Goal: Download file/media

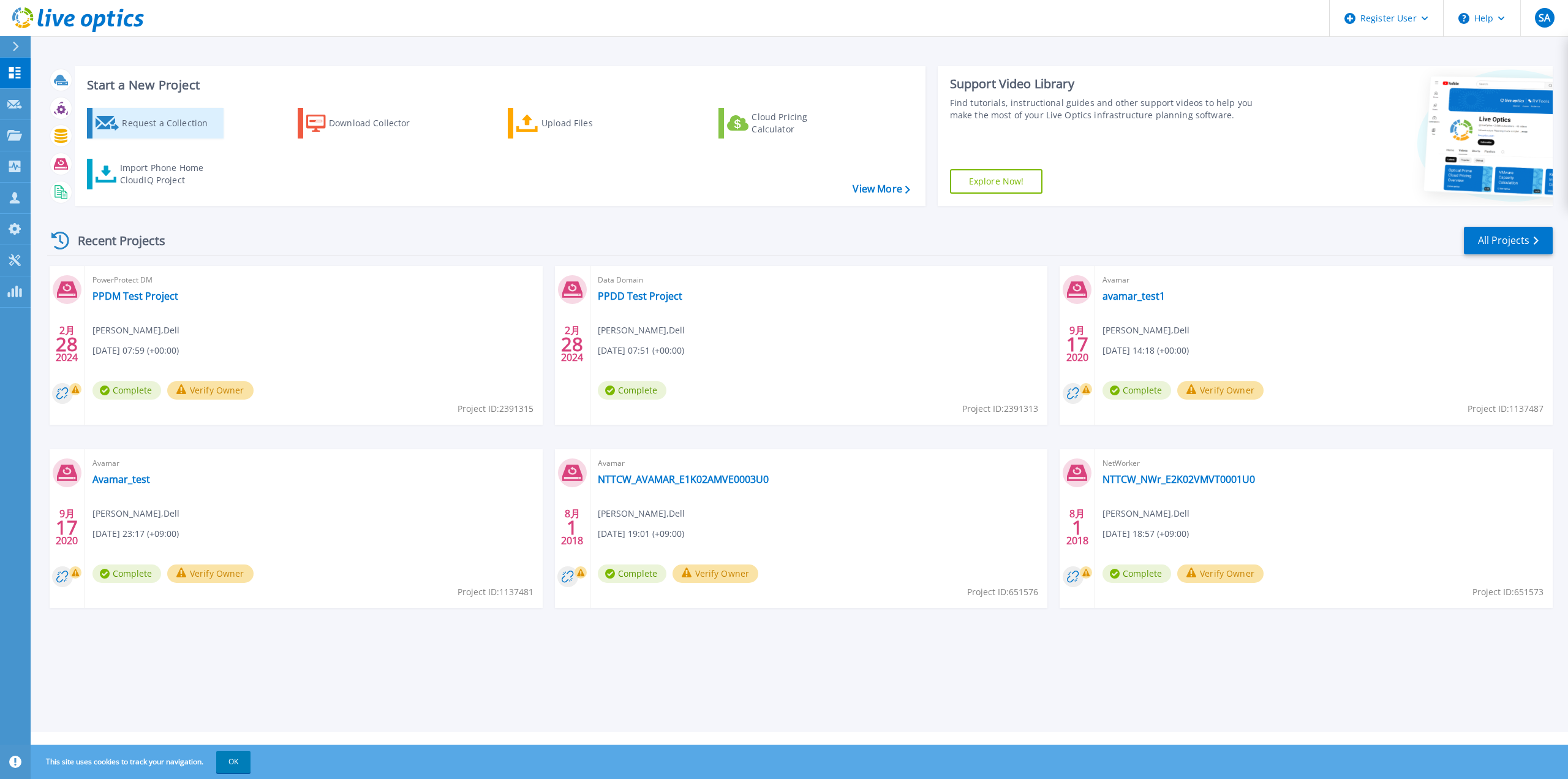
click at [184, 132] on div "Request a Collection" at bounding box center [171, 123] width 98 height 25
click at [897, 192] on link "View More" at bounding box center [880, 189] width 57 height 12
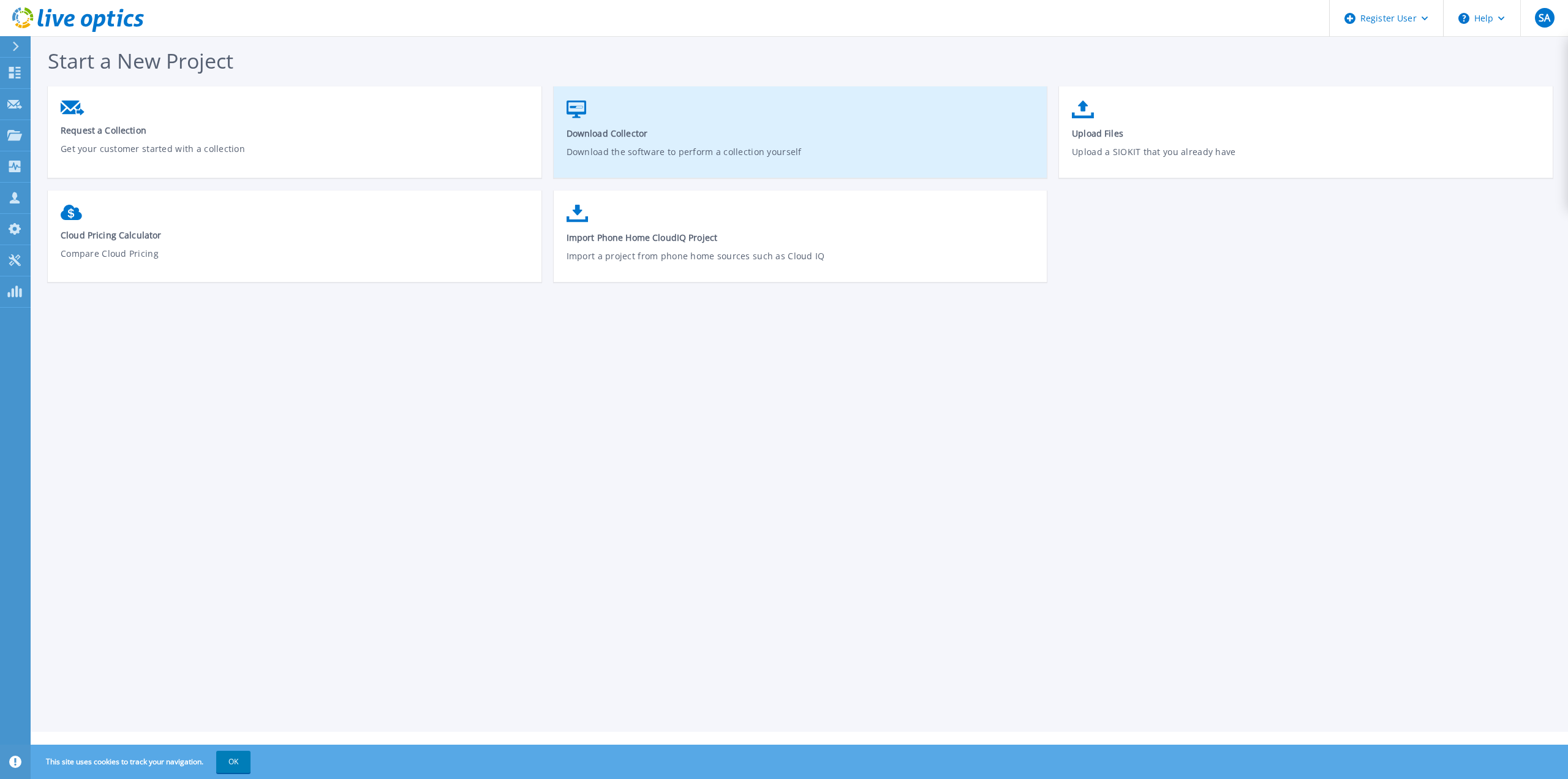
click at [612, 144] on link "Download Collector Download the software to perform a collection yourself" at bounding box center [800, 138] width 494 height 88
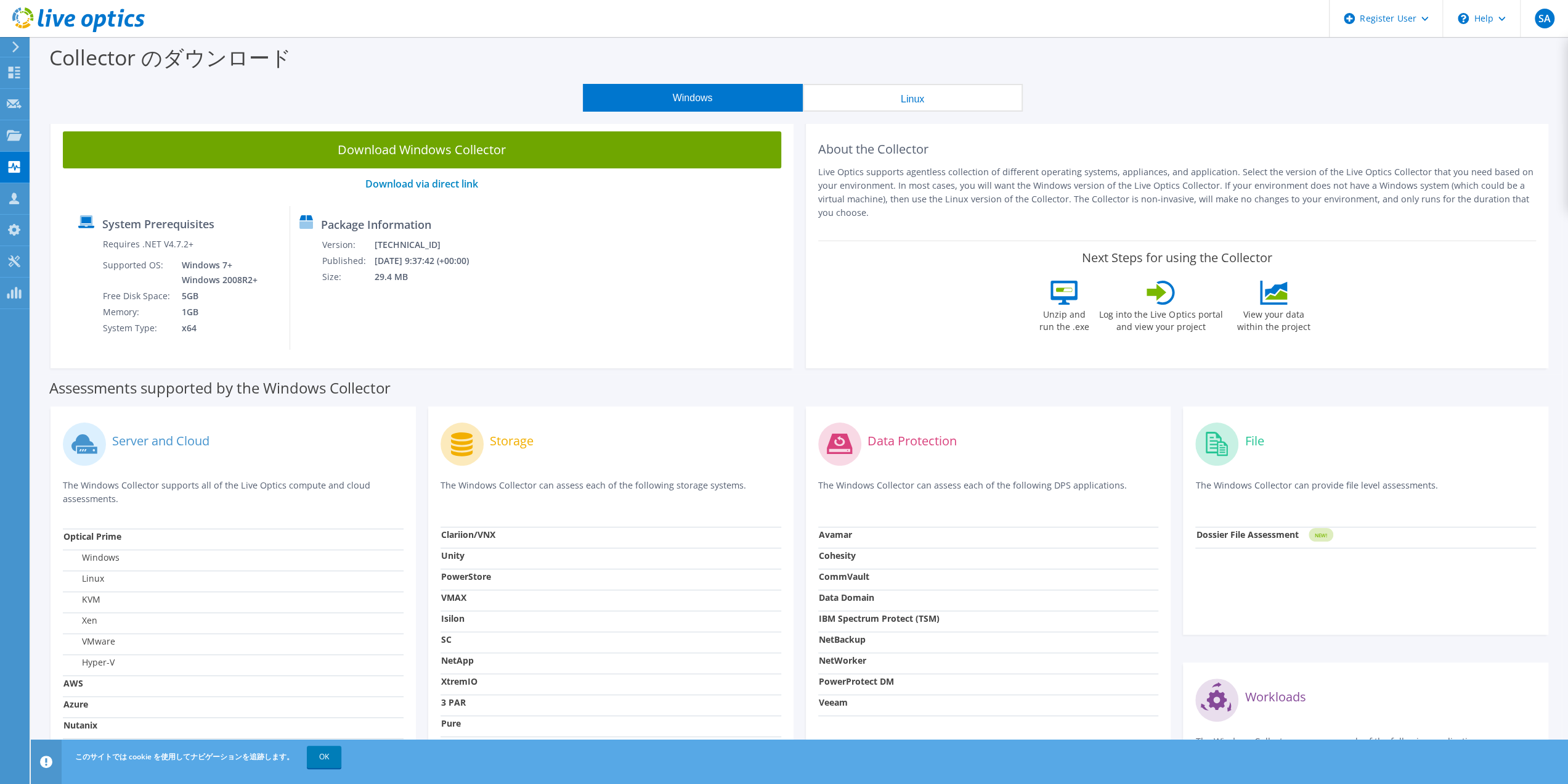
click at [868, 446] on label "Data Protection" at bounding box center [912, 440] width 89 height 12
click at [14, 50] on icon at bounding box center [16, 47] width 9 height 11
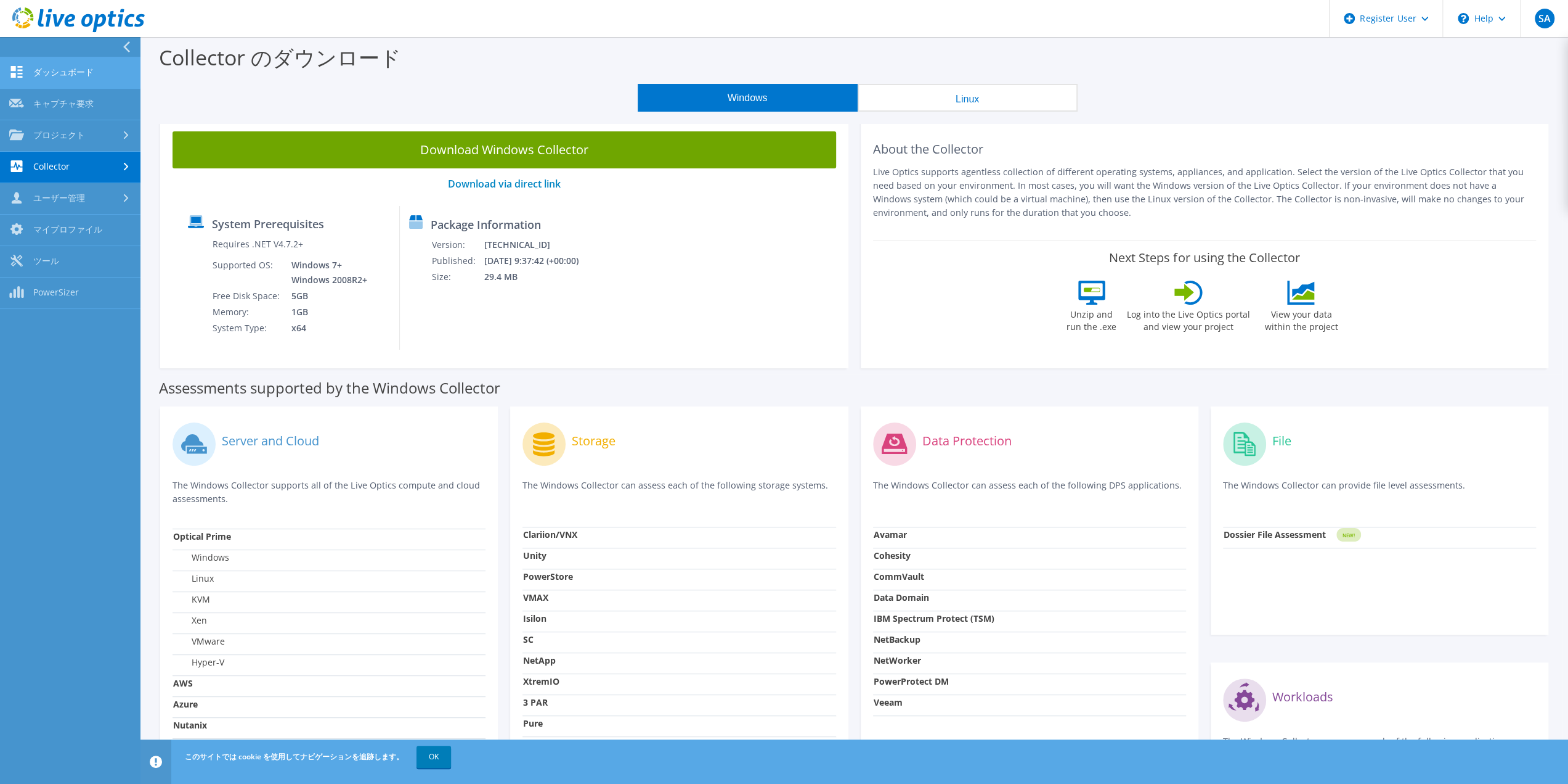
click at [54, 82] on link "ダッシュボード" at bounding box center [70, 73] width 141 height 31
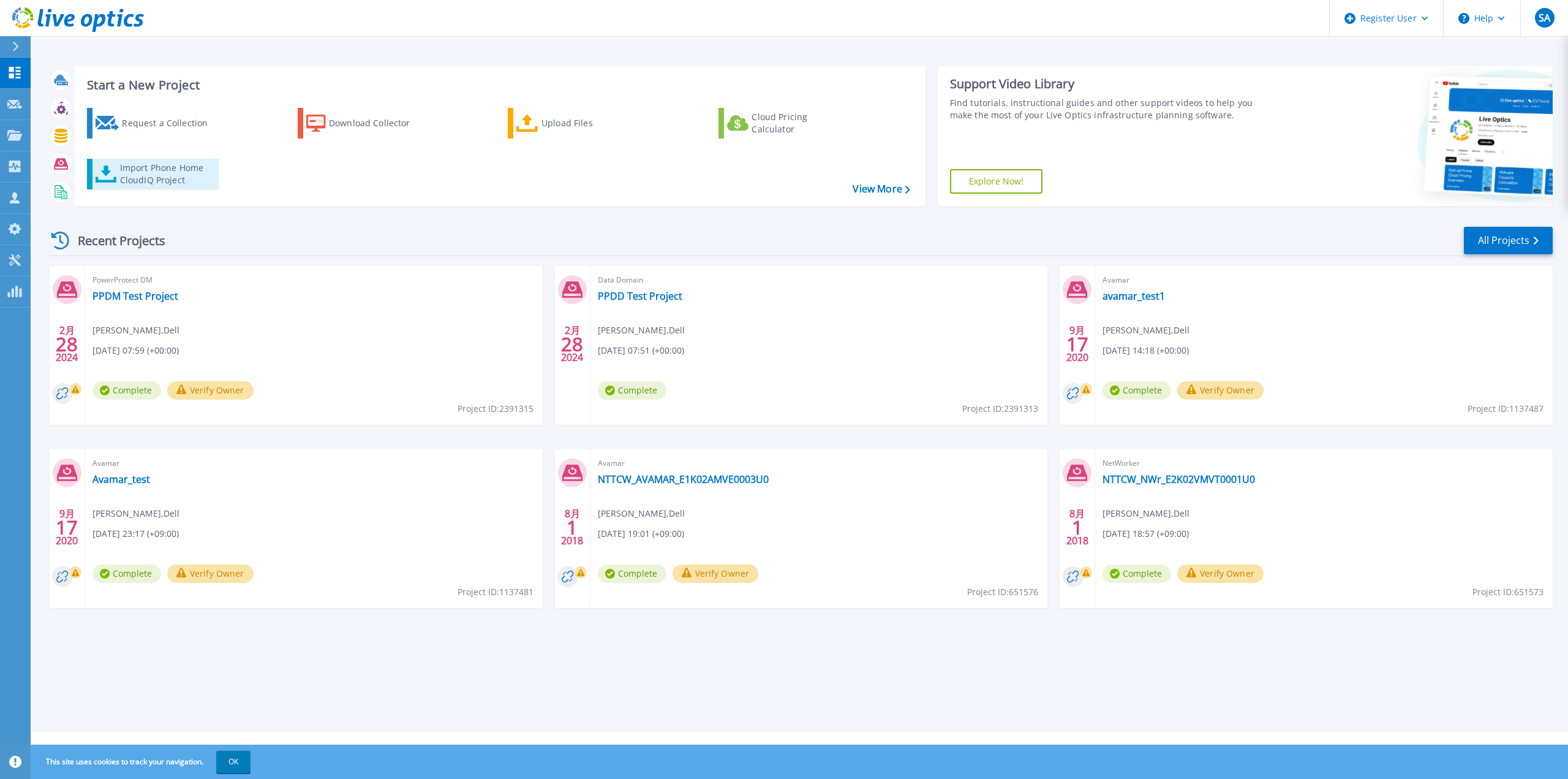
click at [99, 173] on icon at bounding box center [106, 174] width 22 height 18
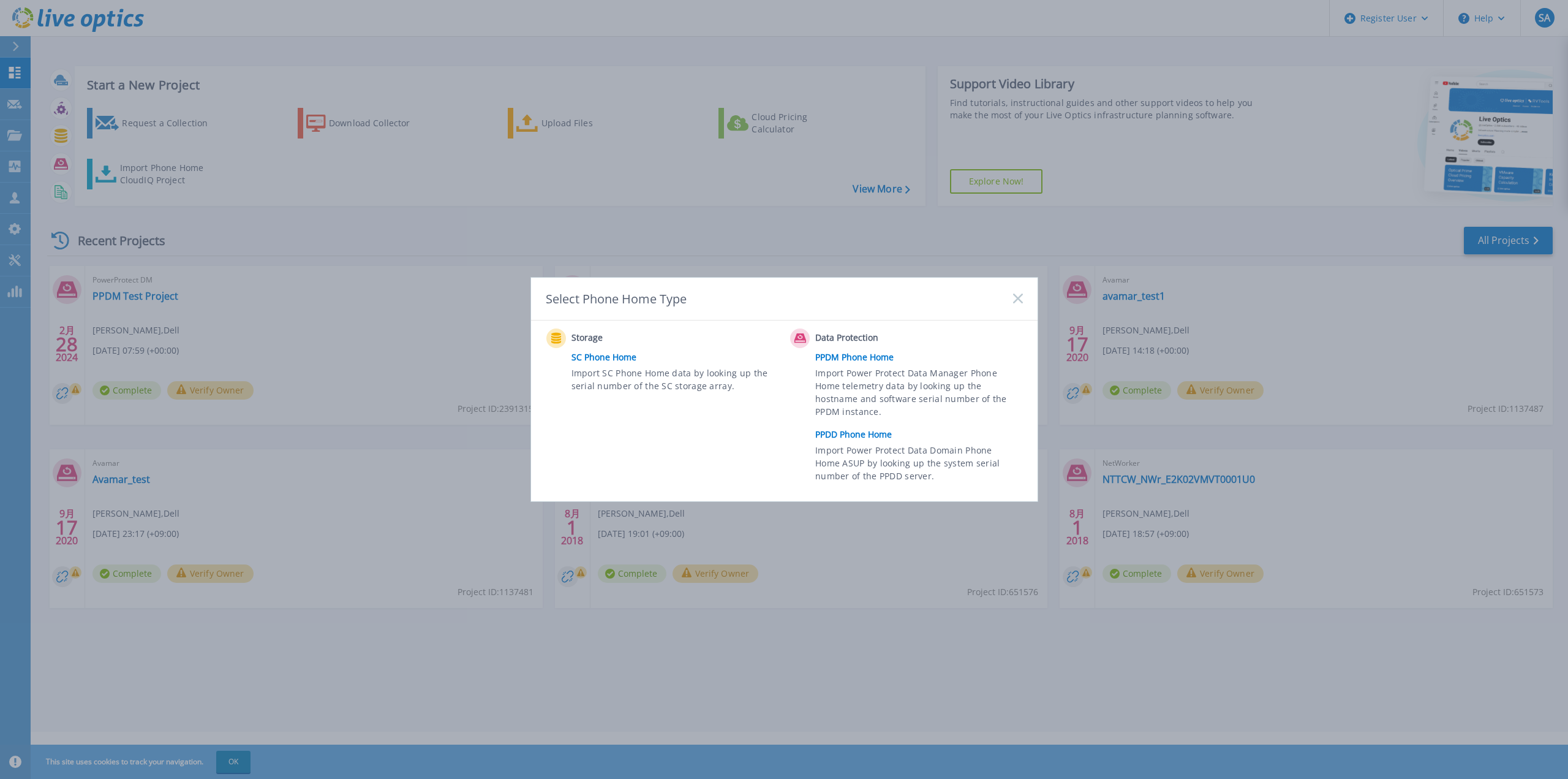
click at [1015, 302] on icon at bounding box center [1017, 298] width 10 height 10
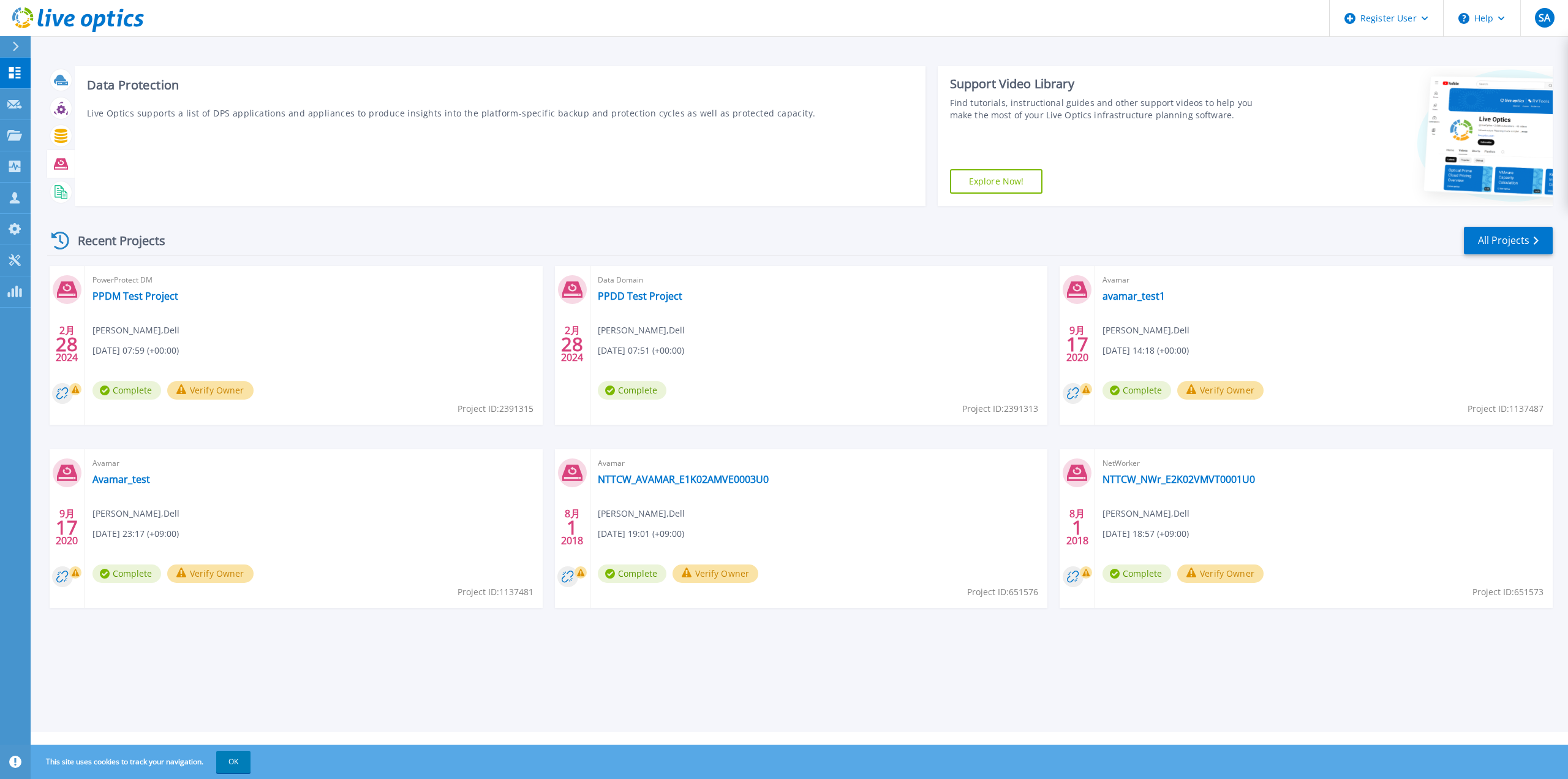
click at [56, 160] on icon at bounding box center [61, 163] width 15 height 11
click at [57, 162] on icon at bounding box center [61, 163] width 15 height 11
